Goal: Contribute content: Add original content to the website for others to see

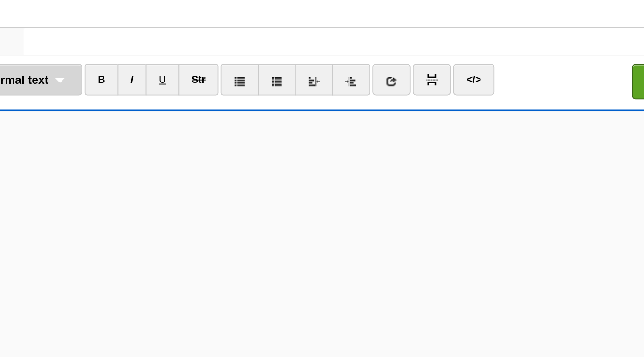
click at [148, 76] on span "Normal text" at bounding box center [125, 72] width 44 height 7
click at [147, 94] on link "Normal text" at bounding box center [131, 94] width 70 height 14
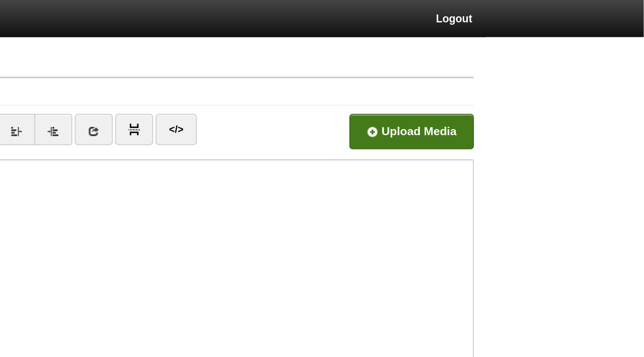
click at [519, 75] on input "file" at bounding box center [231, 77] width 705 height 48
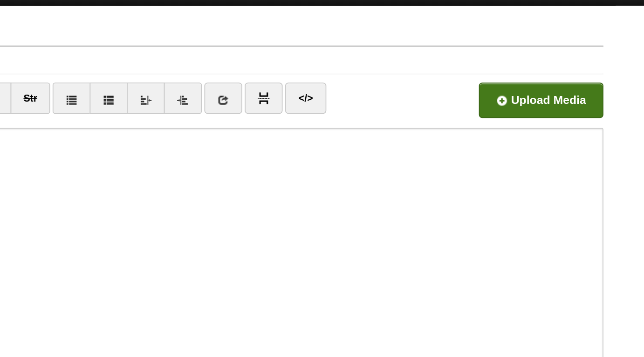
click at [506, 64] on input "file" at bounding box center [231, 77] width 705 height 48
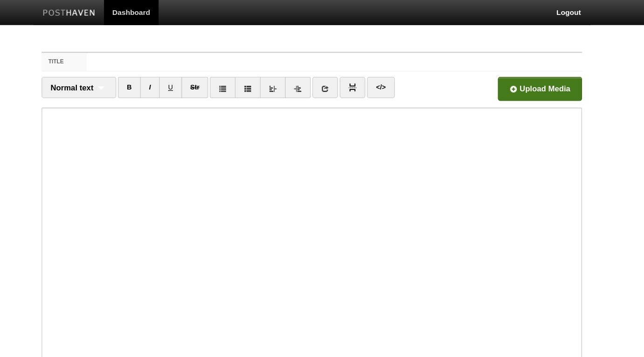
click at [500, 75] on input "file" at bounding box center [231, 77] width 705 height 48
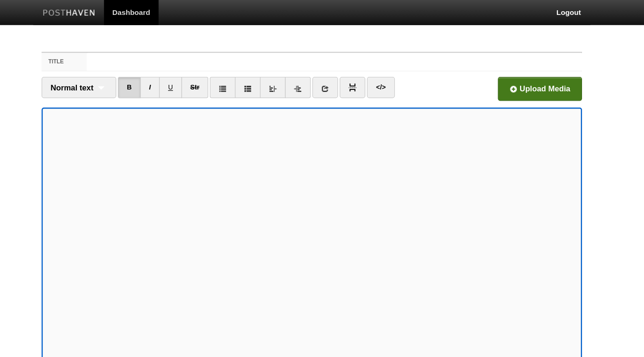
scroll to position [68, 0]
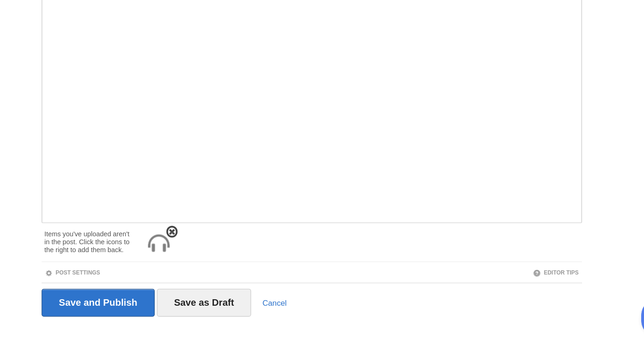
click at [189, 260] on img at bounding box center [194, 262] width 22 height 22
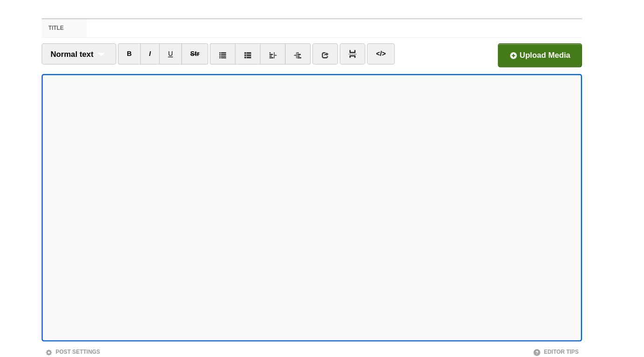
scroll to position [0, 0]
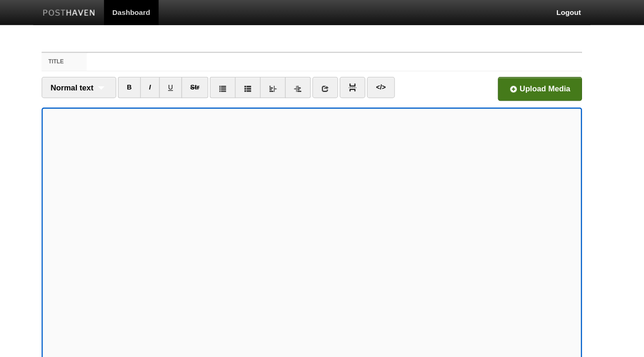
click at [487, 73] on input "file" at bounding box center [231, 77] width 705 height 48
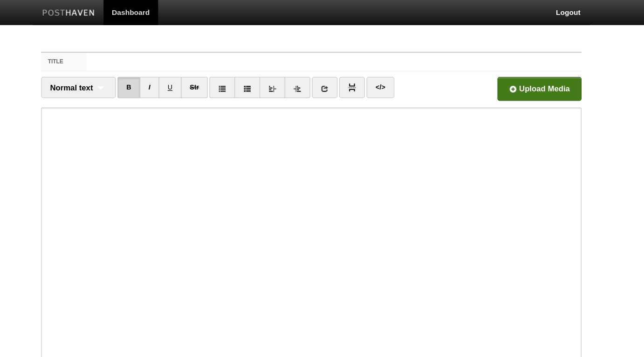
click at [256, 92] on iframe at bounding box center [322, 202] width 452 height 224
click at [210, 46] on input "Title" at bounding box center [341, 51] width 414 height 15
paste input "How to Protect Oneself from the Evil-Eye"
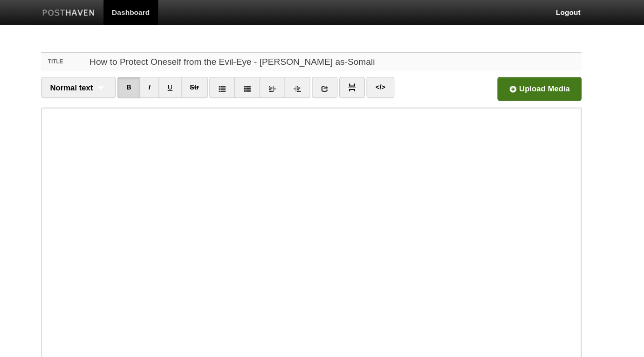
type input "How to Protect Oneself from the Evil-Eye - Hasan as-Somali"
click at [489, 75] on input "file" at bounding box center [231, 77] width 705 height 48
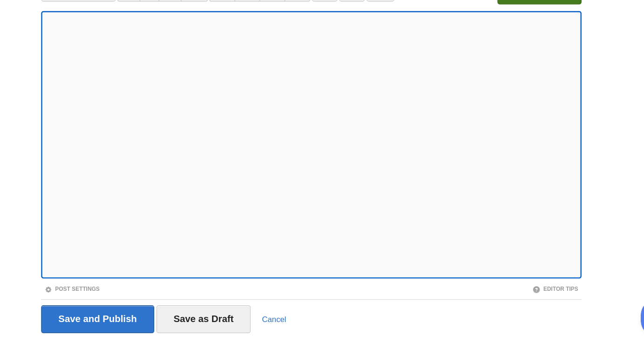
scroll to position [36, 0]
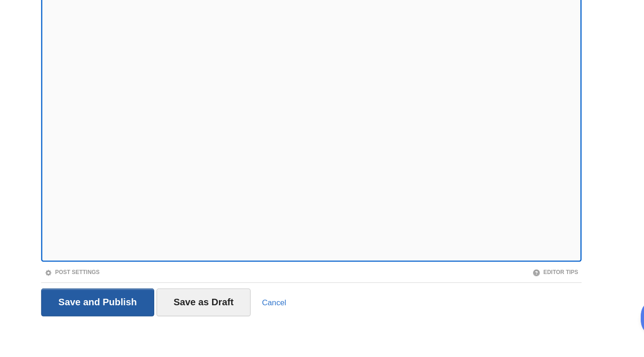
click at [149, 310] on input "Save and Publish" at bounding box center [143, 310] width 95 height 23
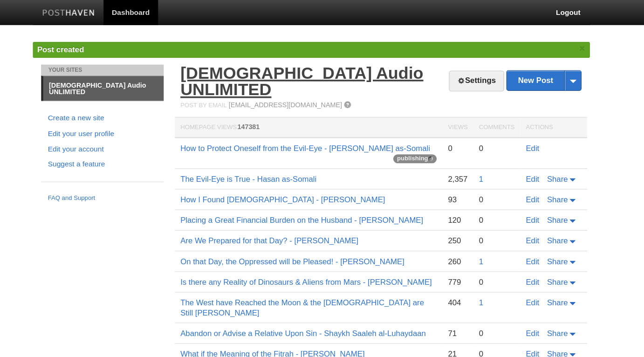
click at [296, 63] on link "[DEMOGRAPHIC_DATA] Audio UNLIMITED" at bounding box center [313, 67] width 203 height 29
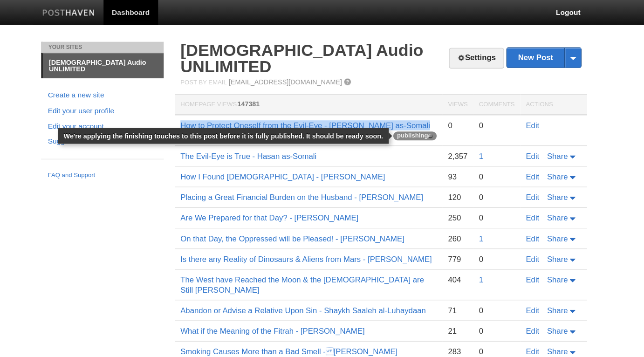
drag, startPoint x: 209, startPoint y: 90, endPoint x: 390, endPoint y: 90, distance: 181.2
click at [390, 96] on td "How to Protect Oneself from the Evil-Eye - Hasan as-Somali publishing" at bounding box center [320, 109] width 224 height 26
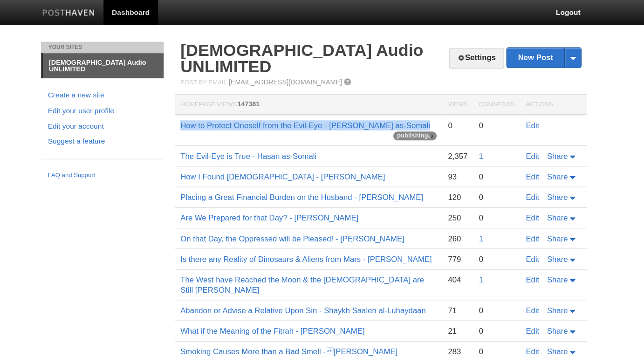
copy td "How to Protect Oneself from the Evil-Eye - Hasan as-Somali"
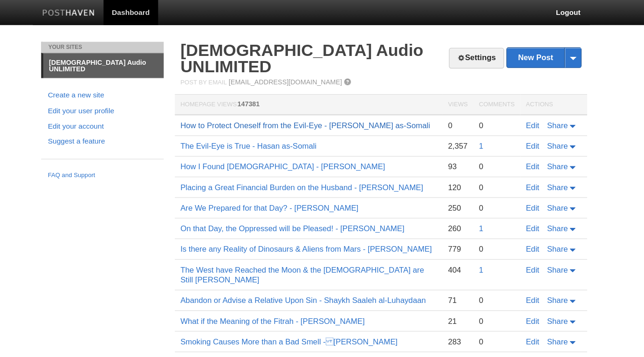
click at [286, 101] on link "How to Protect Oneself from the Evil-Eye - Hasan as-Somali" at bounding box center [316, 104] width 209 height 7
click at [298, 101] on link "How to Protect Oneself from the Evil-Eye - Hasan as-Somali" at bounding box center [316, 104] width 209 height 7
click at [269, 101] on link "How to Protect Oneself from the Evil-Eye - Hasan as-Somali" at bounding box center [316, 104] width 209 height 7
click at [262, 45] on link "[DEMOGRAPHIC_DATA] Audio UNLIMITED" at bounding box center [313, 48] width 203 height 29
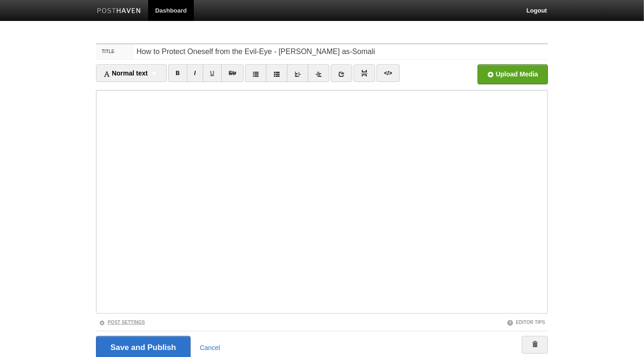
click at [133, 323] on link "Post Settings" at bounding box center [122, 321] width 46 height 5
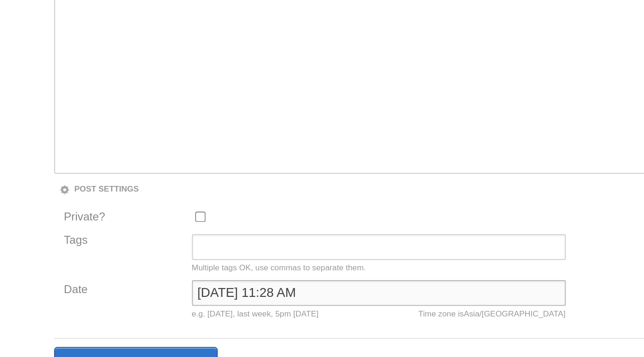
click at [214, 270] on input "October 11, 2025 at 11:28 AM" at bounding box center [284, 268] width 216 height 15
type input "October 01, 2025 at 11:28 AM"
click at [96, 300] on input "Save and Publish" at bounding box center [143, 311] width 95 height 23
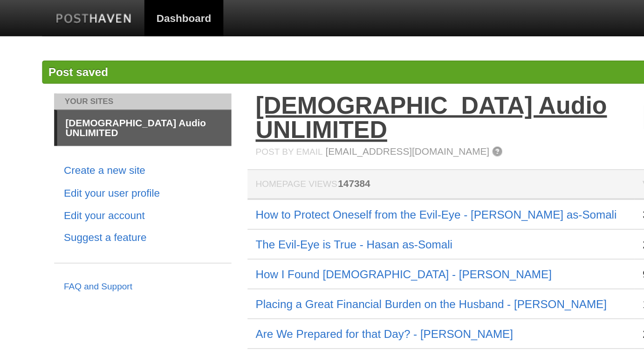
click at [317, 60] on link "[DEMOGRAPHIC_DATA] Audio UNLIMITED" at bounding box center [313, 67] width 203 height 29
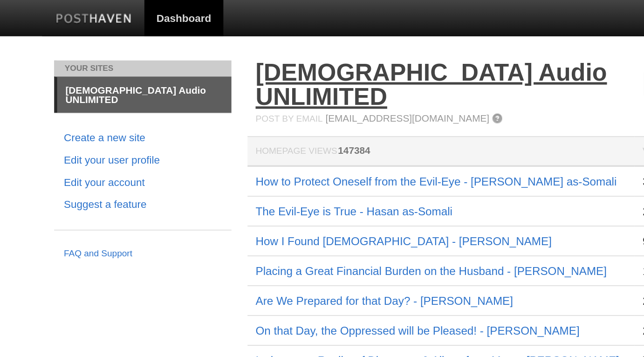
click at [258, 41] on link "[DEMOGRAPHIC_DATA] Audio UNLIMITED" at bounding box center [313, 48] width 203 height 29
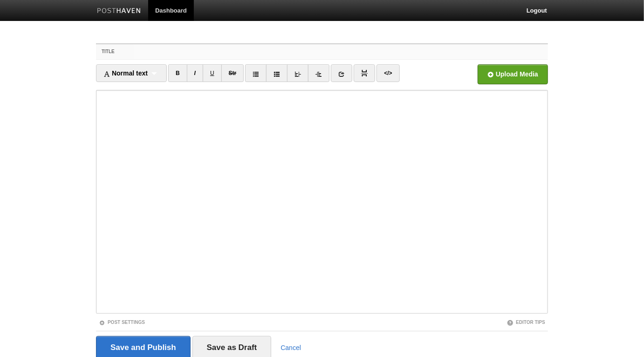
click at [260, 48] on input "Title" at bounding box center [341, 51] width 414 height 15
paste input "7 - Treating Someone Afflicted by the Evil-Eye"
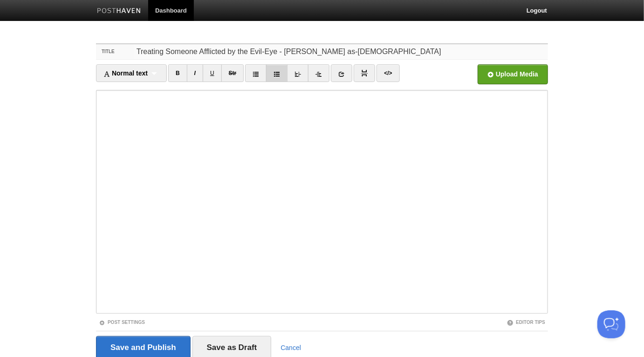
type input "Treating Someone Afflicted by the Evil-Eye - Hasan as-Somali"
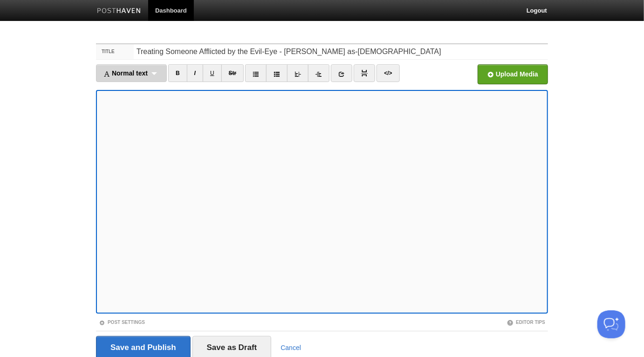
click at [157, 75] on div "Normal text Normal text Heading 1 Heading 2 Heading 3" at bounding box center [131, 73] width 71 height 18
click at [141, 94] on link "Normal text" at bounding box center [131, 94] width 70 height 14
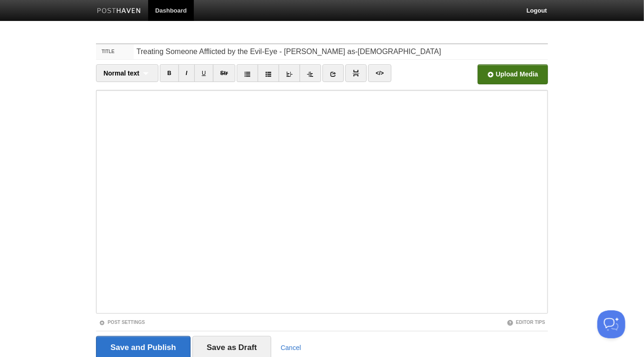
click at [524, 76] on input "file" at bounding box center [231, 77] width 705 height 48
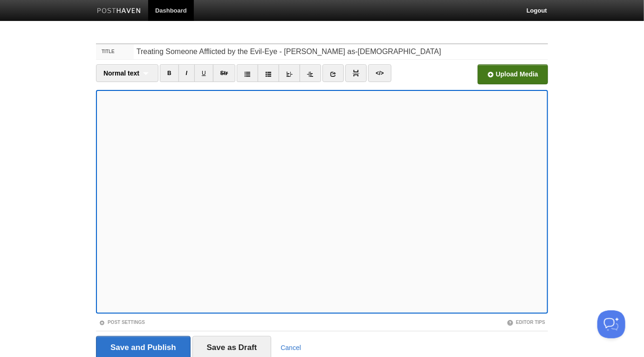
click at [498, 73] on input "file" at bounding box center [231, 77] width 705 height 48
click at [312, 51] on input "Treating Someone Afflicted by the Evil-Eye - [PERSON_NAME] as-[DEMOGRAPHIC_DATA]" at bounding box center [341, 51] width 414 height 15
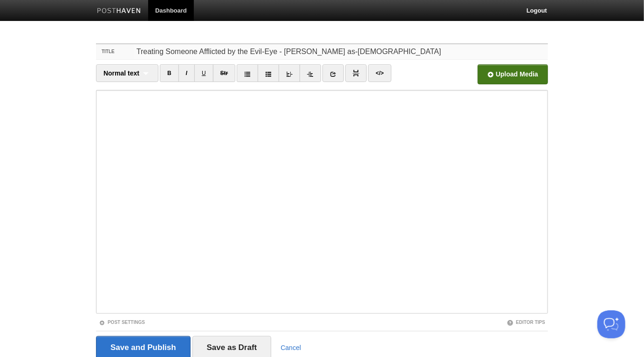
click at [312, 51] on input "Treating Someone Afflicted by the Evil-Eye - [PERSON_NAME] as-[DEMOGRAPHIC_DATA]" at bounding box center [341, 51] width 414 height 15
click at [274, 54] on input "Treating Someone Afflicted by the Evil-Eye - [PERSON_NAME] as-[DEMOGRAPHIC_DATA]" at bounding box center [341, 51] width 414 height 15
drag, startPoint x: 271, startPoint y: 50, endPoint x: 120, endPoint y: 43, distance: 151.1
click at [120, 43] on div "Title Treating Someone Afflicted by the Evil-Eye - Hasan as-Somali Normal text …" at bounding box center [322, 214] width 466 height 359
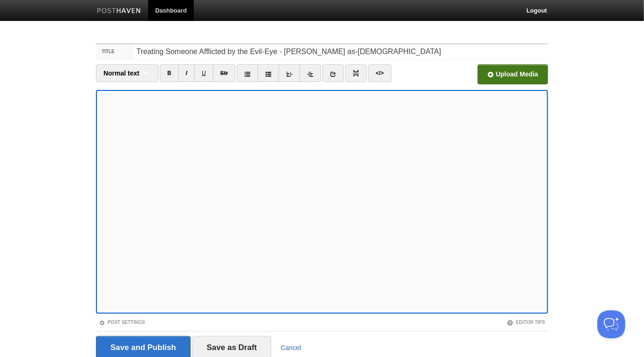
click at [500, 75] on input "file" at bounding box center [231, 77] width 705 height 48
click at [140, 322] on link "Post Settings" at bounding box center [122, 321] width 46 height 5
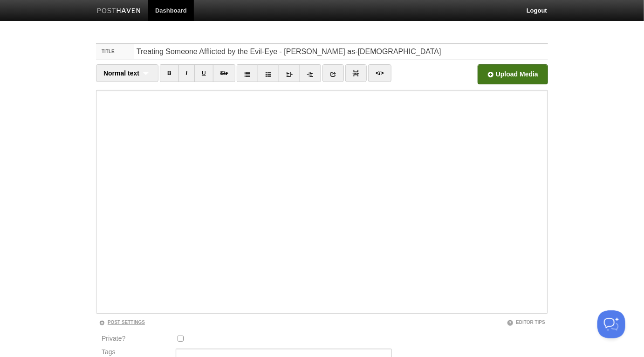
scroll to position [129, 0]
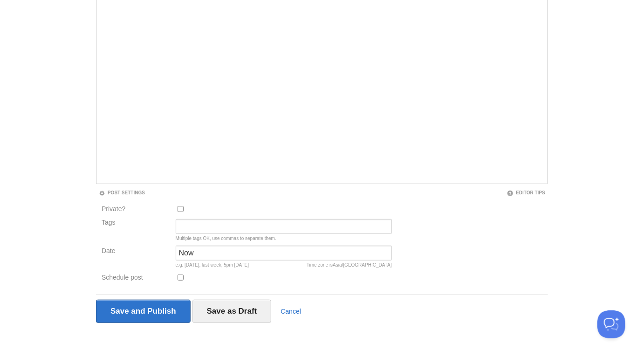
click at [181, 275] on input "Schedule post" at bounding box center [180, 277] width 6 height 6
checkbox input "true"
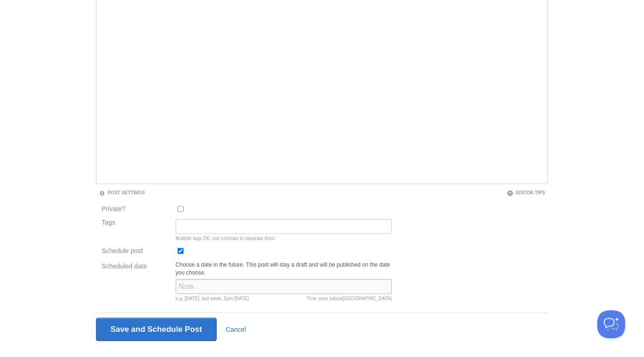
click at [187, 284] on input "Scheduled date" at bounding box center [284, 286] width 216 height 15
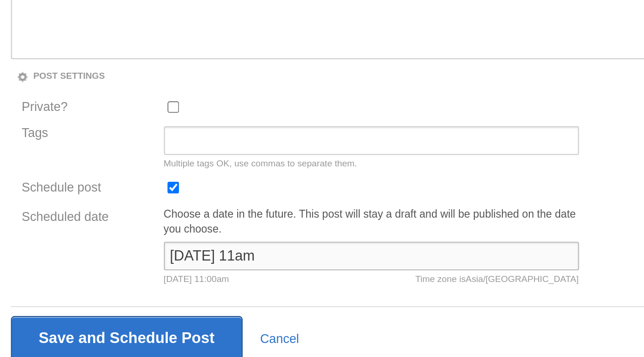
scroll to position [129, 0]
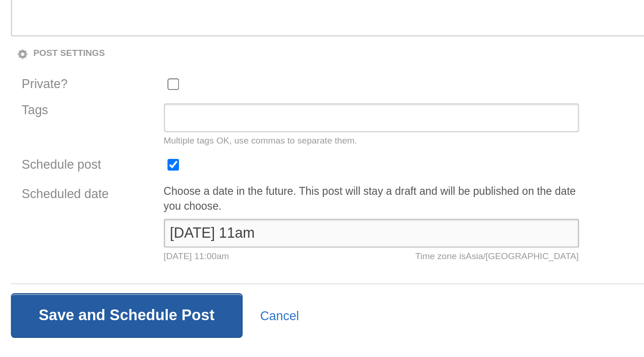
type input "04 dec 11am"
click at [190, 329] on input "Save and Publish" at bounding box center [156, 329] width 121 height 23
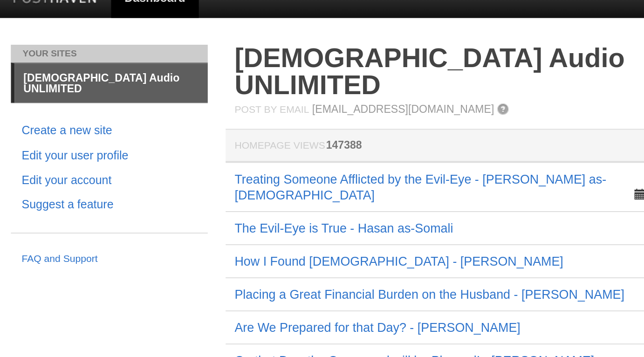
scroll to position [11, 0]
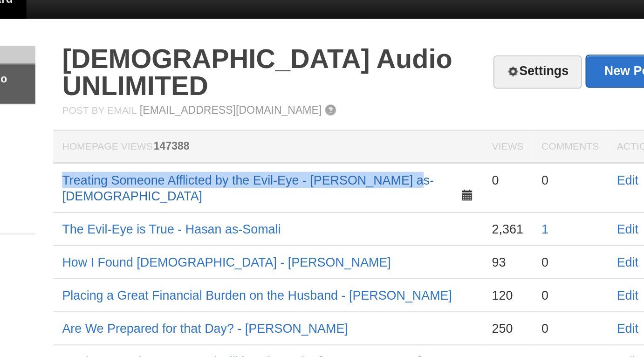
copy link "Treating Someone Afflicted by the Evil-Eye - [PERSON_NAME] as-[DEMOGRAPHIC_DATA]"
drag, startPoint x: 396, startPoint y: 79, endPoint x: 214, endPoint y: 81, distance: 182.6
click at [214, 85] on td "Treating Someone Afflicted by the Evil-Eye - [PERSON_NAME] as-[DEMOGRAPHIC_DATA]" at bounding box center [320, 98] width 224 height 26
click at [331, 90] on link "Treating Someone Afflicted by the Evil-Eye - [PERSON_NAME] as-[DEMOGRAPHIC_DATA]" at bounding box center [309, 98] width 194 height 16
click at [338, 90] on link "Treating Someone Afflicted by the Evil-Eye - [PERSON_NAME] as-[DEMOGRAPHIC_DATA]" at bounding box center [309, 98] width 194 height 16
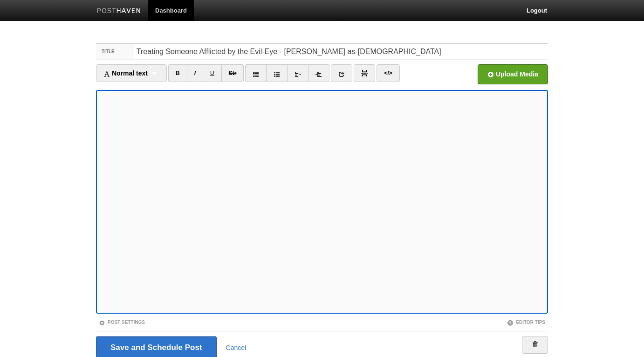
scroll to position [36, 0]
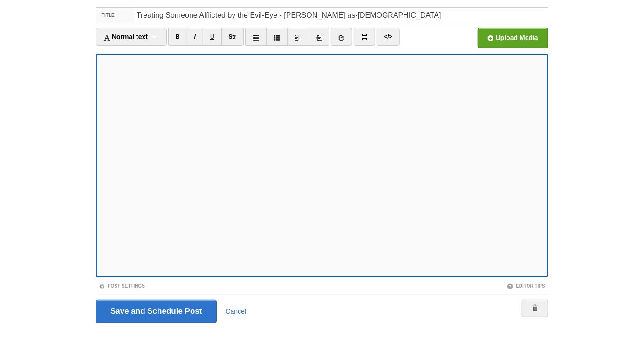
click at [130, 285] on link "Post Settings" at bounding box center [122, 285] width 46 height 5
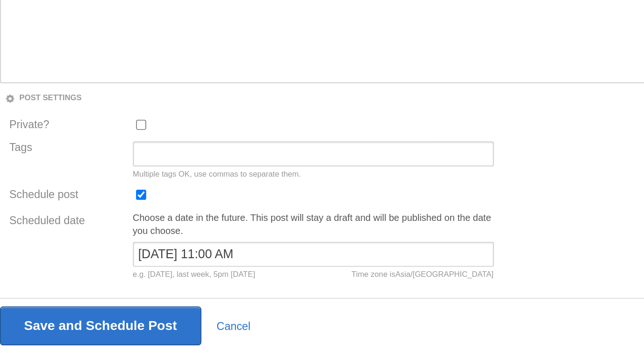
scroll to position [0, 0]
click at [258, 270] on input "[DATE] 11:00 AM" at bounding box center [284, 268] width 216 height 15
type input "[DATE] 10:55 AM"
click at [96, 300] on input "Save and Schedule Post" at bounding box center [156, 311] width 121 height 23
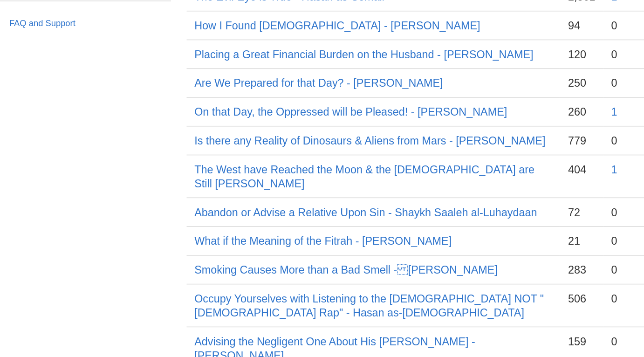
scroll to position [35, 0]
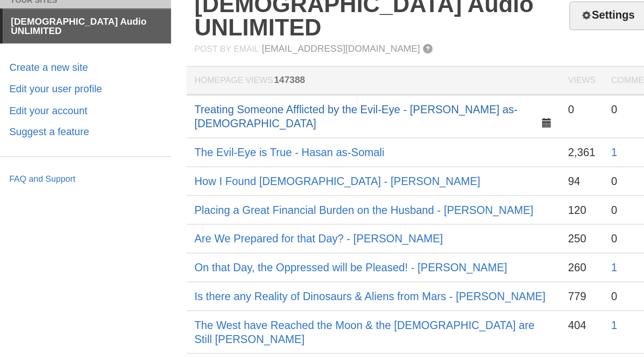
click at [278, 85] on link "Treating Someone Afflicted by the Evil-Eye - [PERSON_NAME] as-[DEMOGRAPHIC_DATA]" at bounding box center [309, 93] width 194 height 16
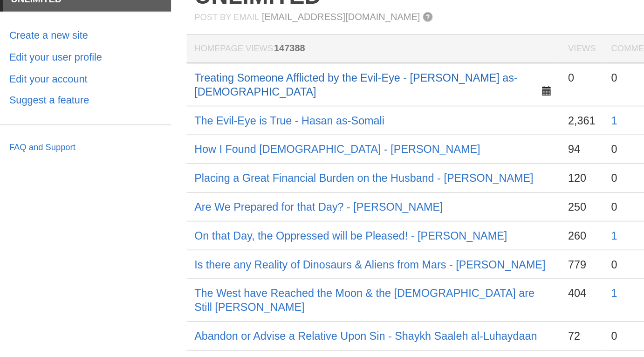
scroll to position [16, 0]
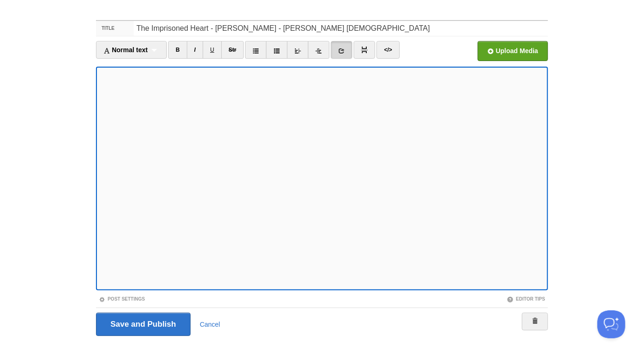
scroll to position [36, 0]
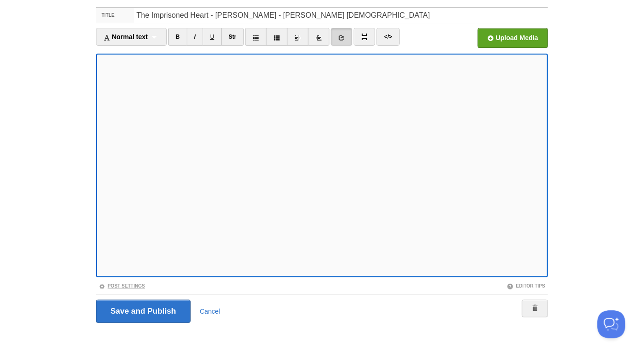
click at [136, 285] on link "Post Settings" at bounding box center [122, 285] width 46 height 5
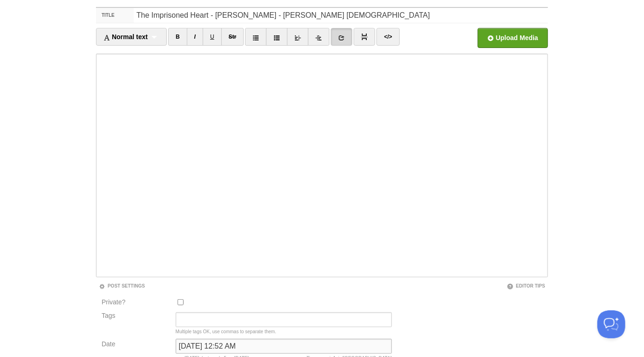
click at [211, 348] on input "[DATE] 12:52 AM" at bounding box center [284, 346] width 216 height 15
type input "w"
type input "now"
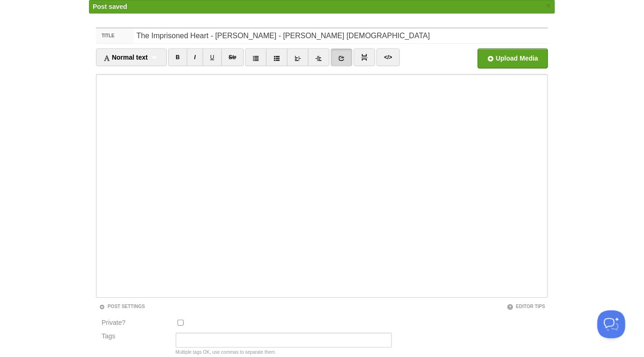
scroll to position [35, 0]
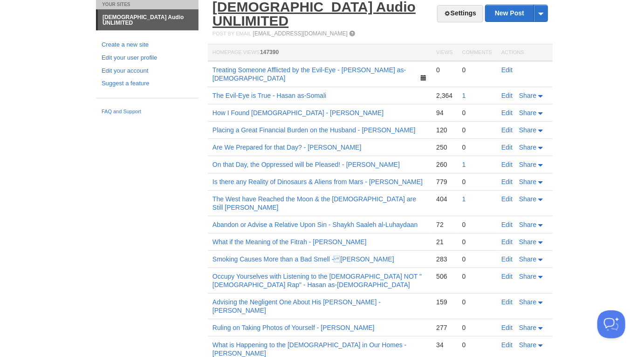
click at [287, 7] on link "[DEMOGRAPHIC_DATA] Audio UNLIMITED" at bounding box center [313, 13] width 203 height 29
click at [322, 10] on link "[DEMOGRAPHIC_DATA] Audio UNLIMITED" at bounding box center [313, 13] width 203 height 29
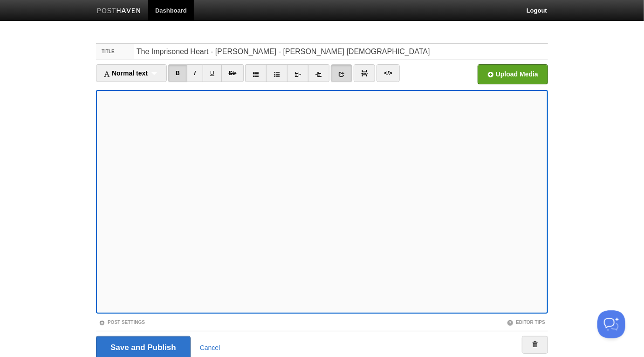
click at [342, 72] on icon at bounding box center [341, 74] width 7 height 7
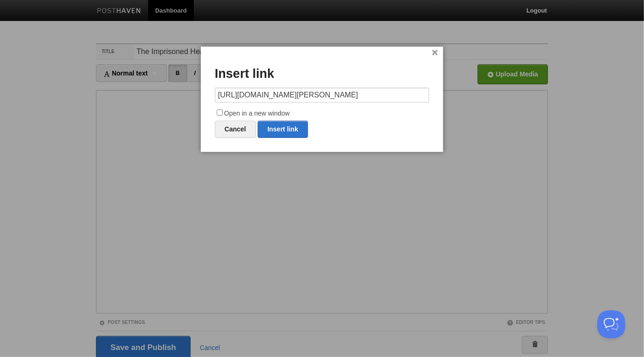
scroll to position [0, 148]
type input "https://sau.posthaven.com/a-summarised-biography-of-shaykh-ul-islam-ibn-taymiyy…"
click at [276, 113] on label "Open in a new window" at bounding box center [322, 113] width 214 height 11
click at [223, 113] on input "Open in a new window" at bounding box center [220, 112] width 6 height 6
checkbox input "true"
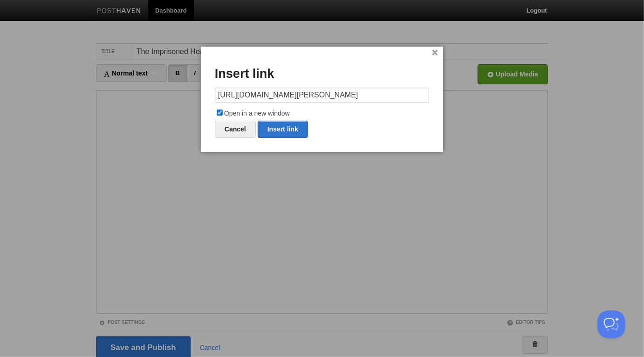
scroll to position [0, 0]
click at [280, 133] on link "Insert link" at bounding box center [283, 129] width 50 height 17
type input "https://"
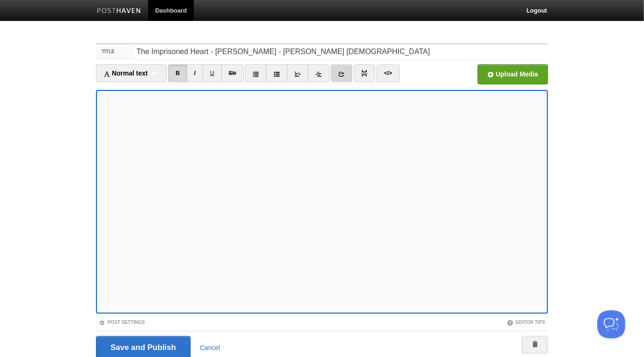
click at [343, 73] on icon at bounding box center [341, 74] width 7 height 7
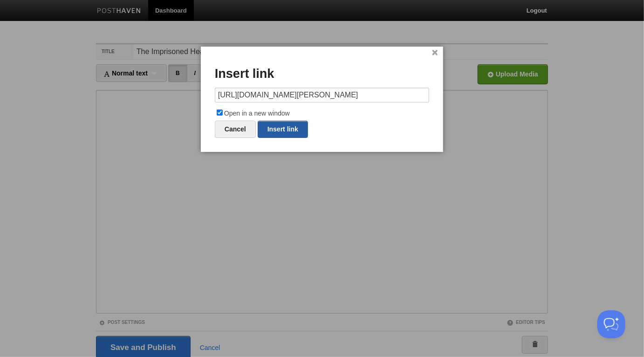
click at [294, 129] on link "Insert link" at bounding box center [283, 129] width 50 height 17
type input "https://"
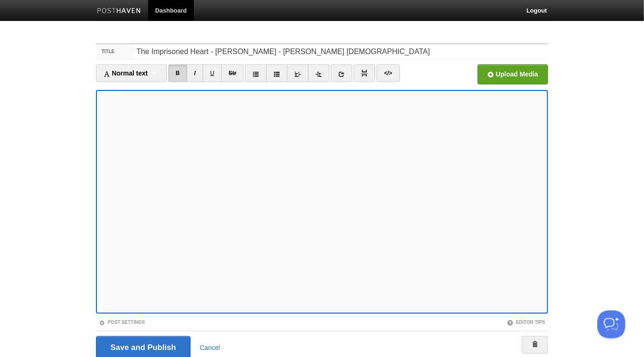
scroll to position [36, 0]
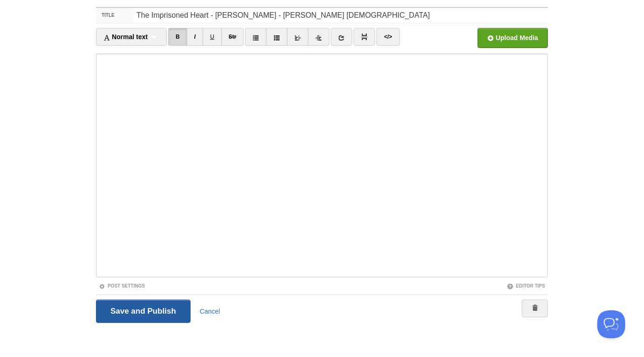
click at [149, 307] on input "Save and Publish" at bounding box center [143, 310] width 95 height 23
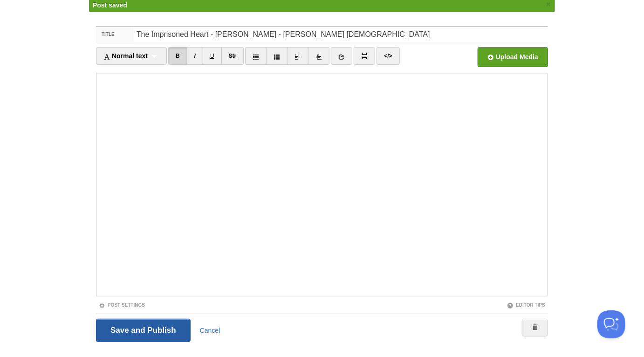
scroll to position [35, 0]
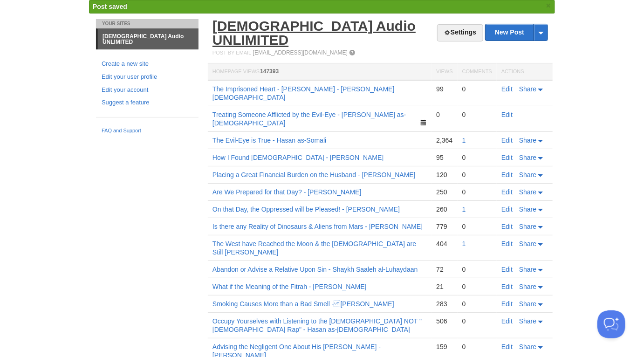
click at [304, 23] on link "[DEMOGRAPHIC_DATA] Audio UNLIMITED" at bounding box center [313, 32] width 203 height 29
